Goal: Transaction & Acquisition: Purchase product/service

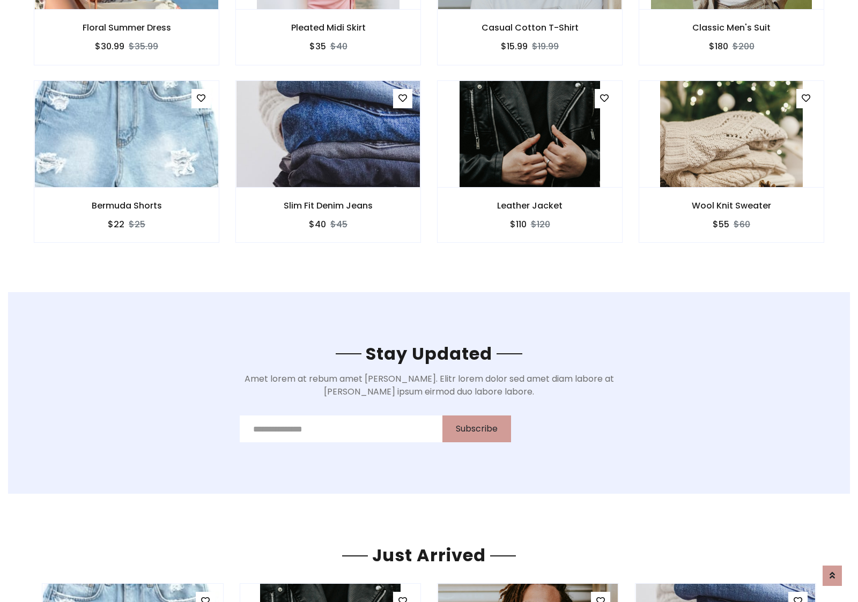
scroll to position [1615, 0]
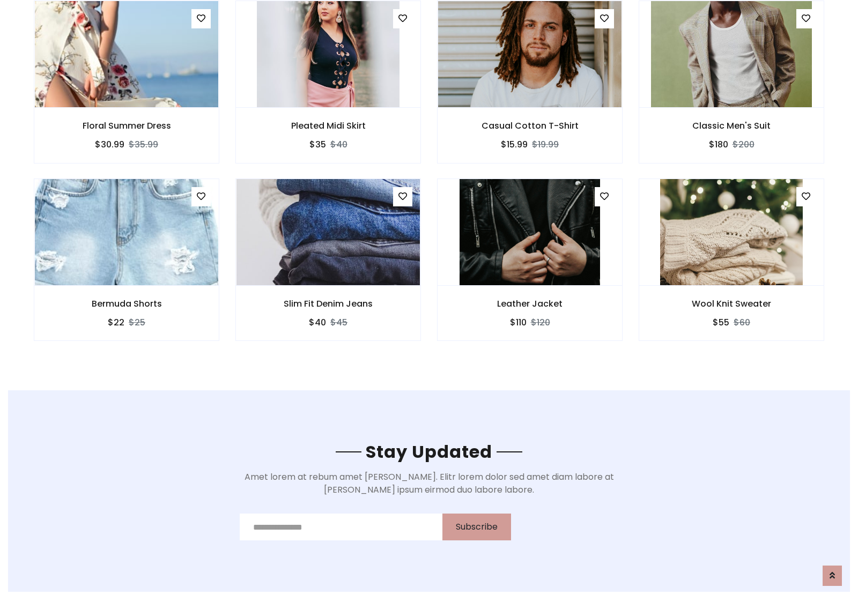
click at [429, 182] on div "Leather Jacket $110 $120" at bounding box center [530, 268] width 202 height 178
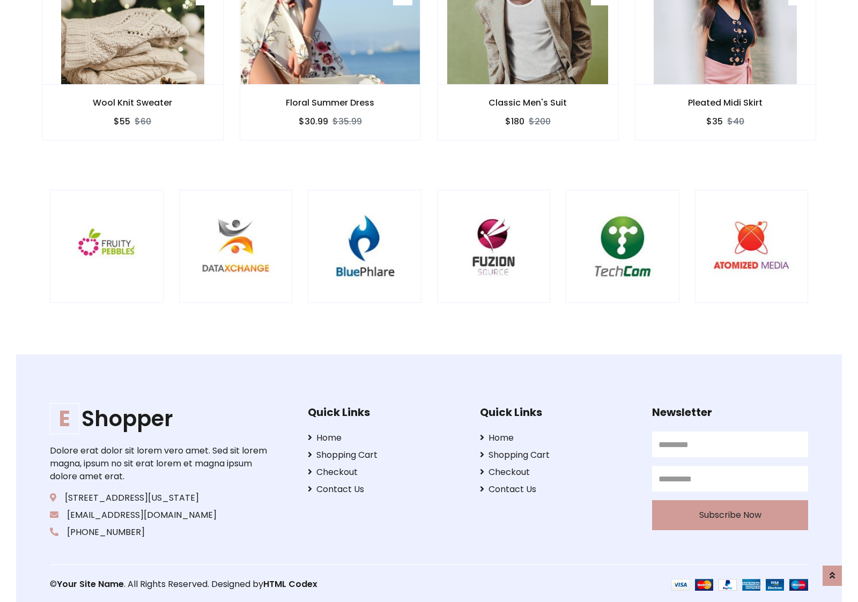
scroll to position [2042, 0]
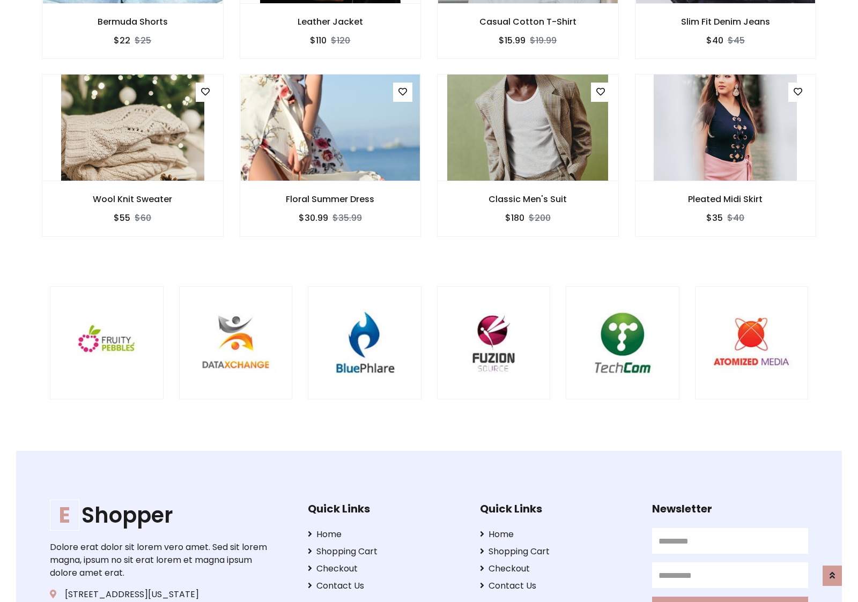
click at [429, 301] on div at bounding box center [565, 343] width 2579 height 114
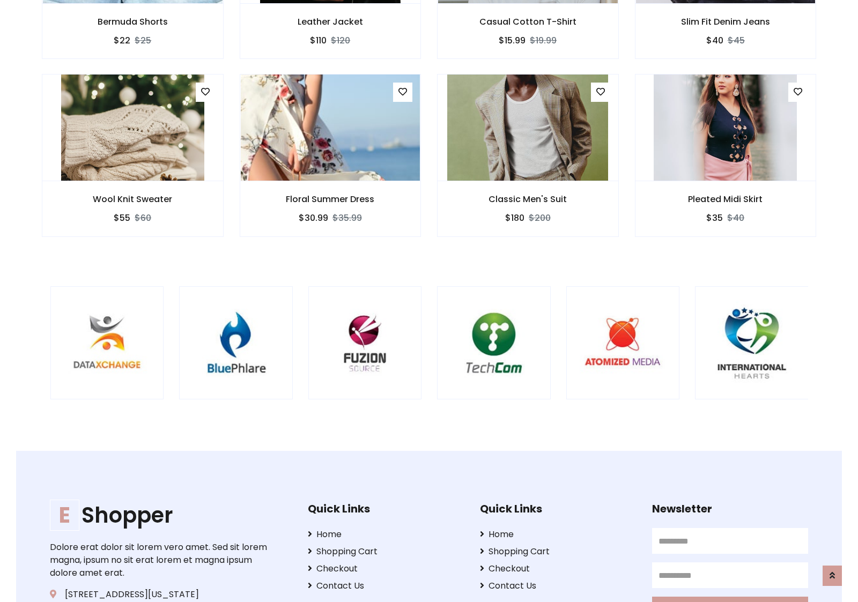
click at [429, 301] on div at bounding box center [436, 343] width 2579 height 114
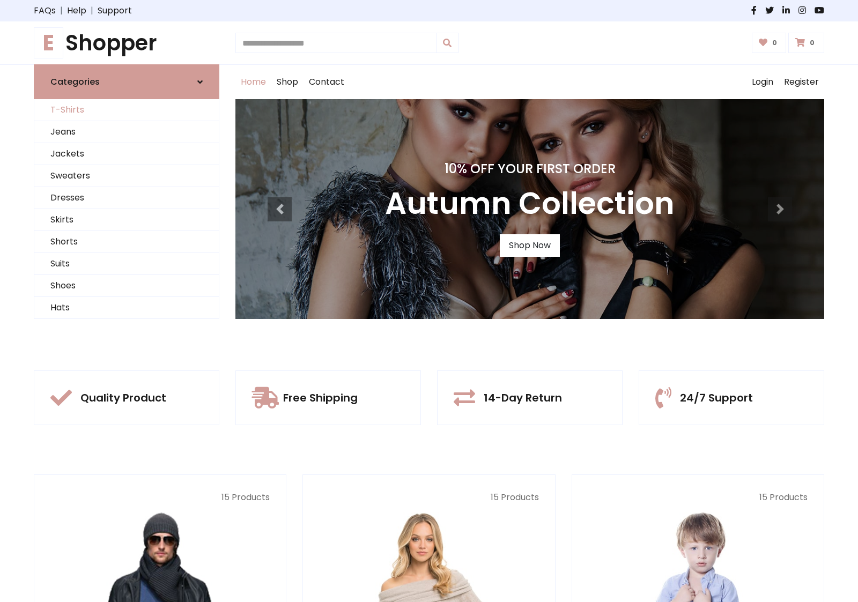
click at [127, 110] on link "T-Shirts" at bounding box center [126, 110] width 184 height 22
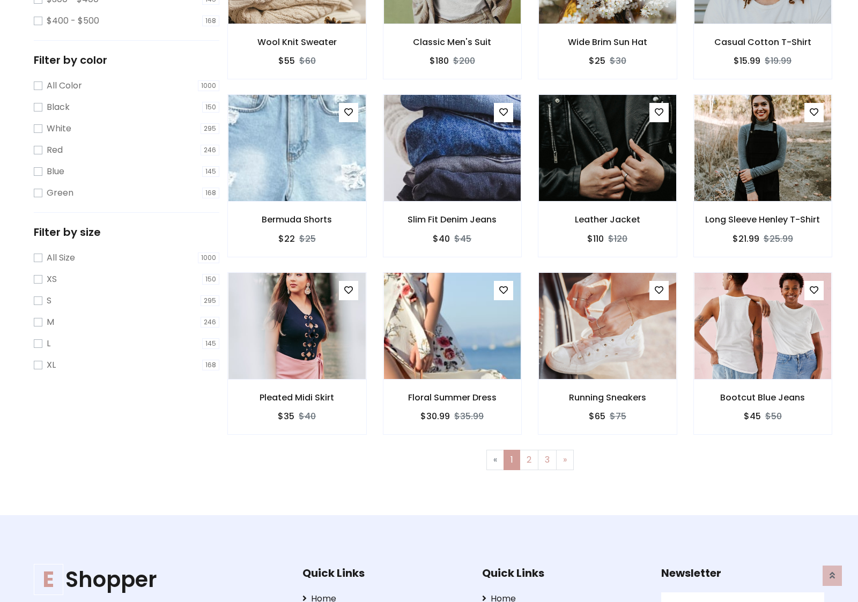
scroll to position [430, 0]
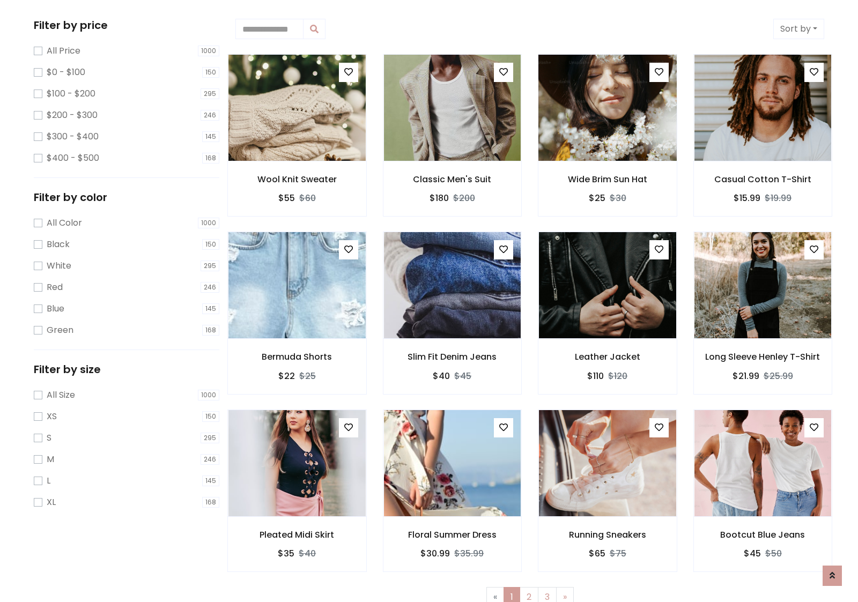
scroll to position [0, 0]
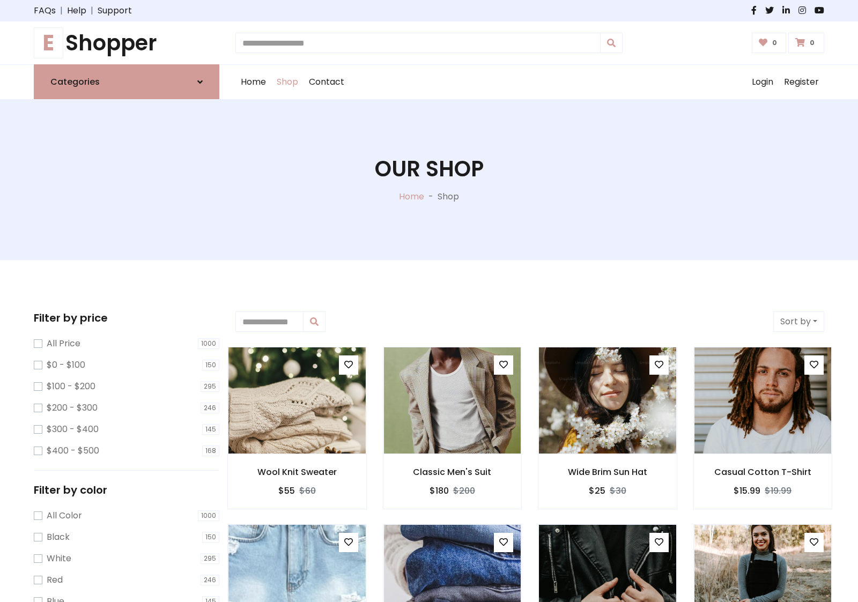
click at [127, 43] on h1 "E Shopper" at bounding box center [127, 43] width 186 height 26
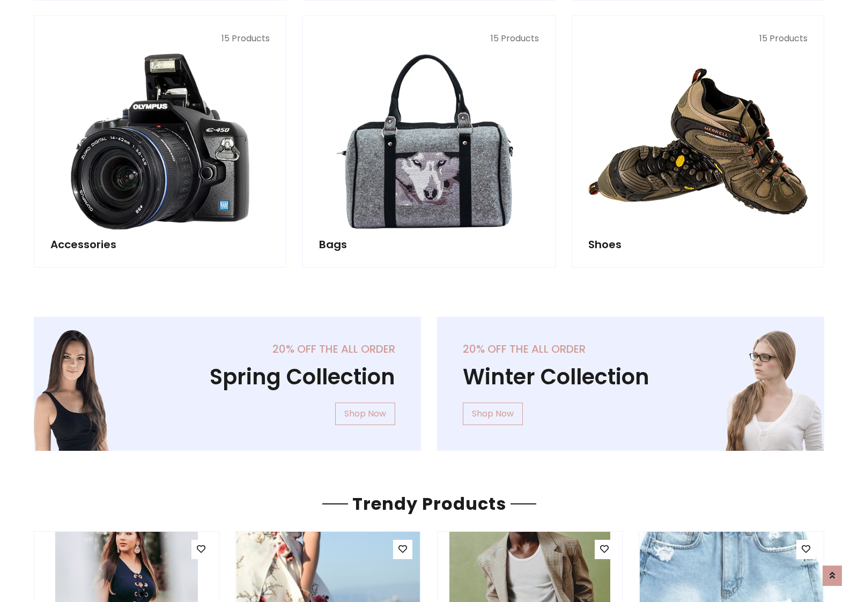
scroll to position [1042, 0]
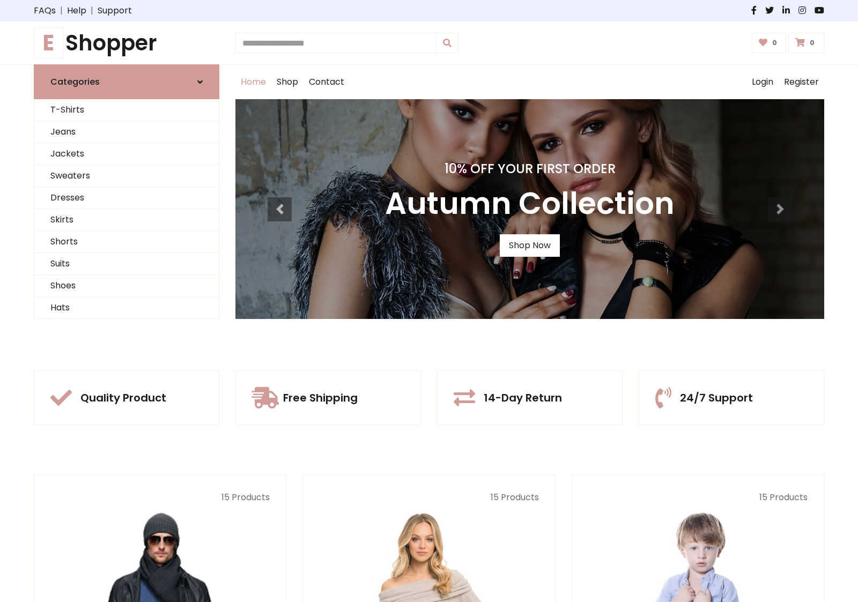
scroll to position [352, 0]
